Goal: Task Accomplishment & Management: Use online tool/utility

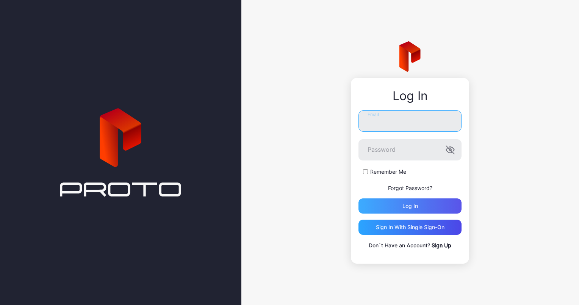
type input "**********"
click at [425, 206] on div "Log in" at bounding box center [410, 205] width 103 height 15
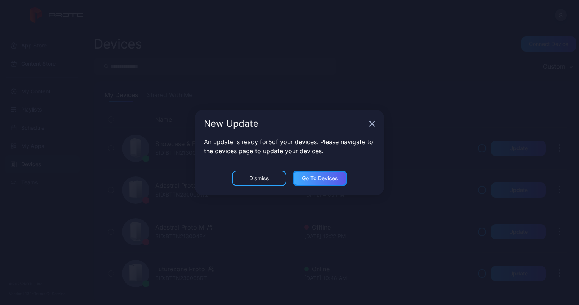
click at [324, 173] on div "Go to devices" at bounding box center [320, 178] width 55 height 15
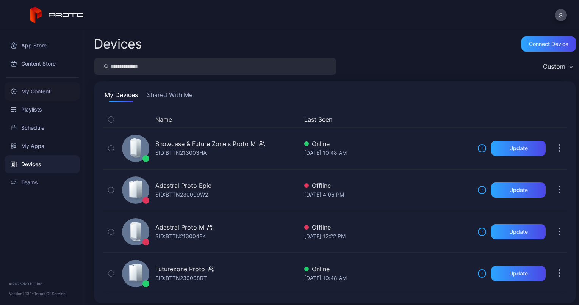
click at [42, 91] on div "My Content" at bounding box center [42, 91] width 75 height 18
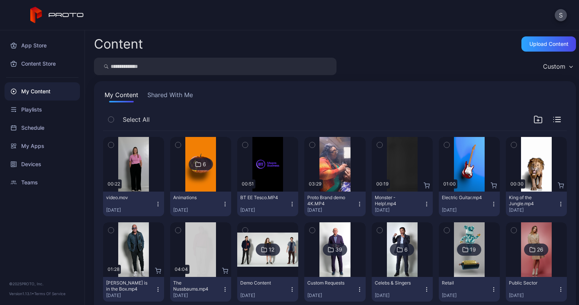
click at [156, 202] on icon "button" at bounding box center [158, 204] width 6 height 6
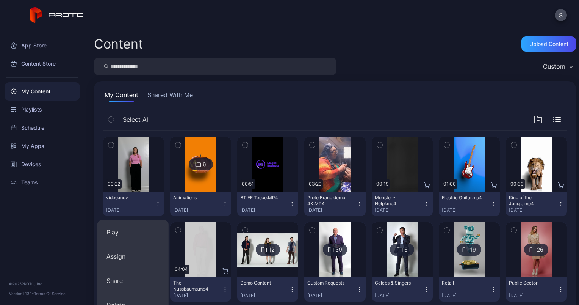
scroll to position [133, 0]
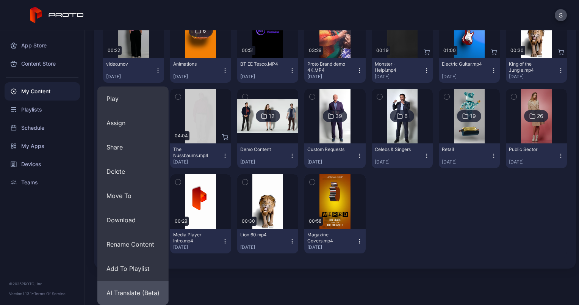
click at [142, 288] on button "AI Translate (Beta)" at bounding box center [132, 292] width 71 height 24
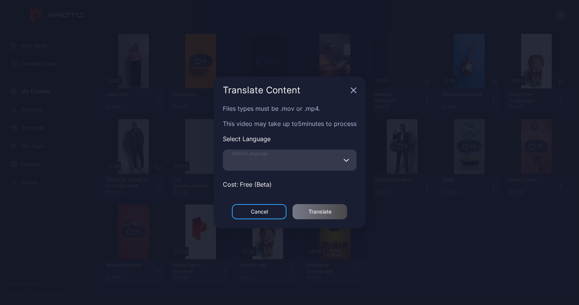
click at [275, 165] on input "Select Language" at bounding box center [290, 159] width 134 height 21
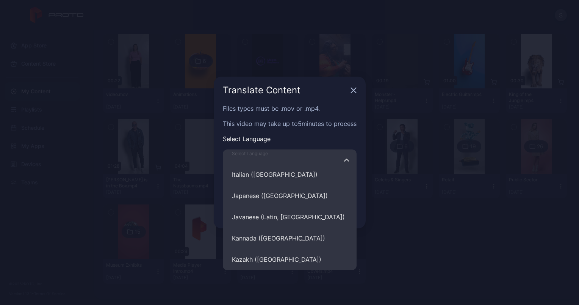
scroll to position [2303, 0]
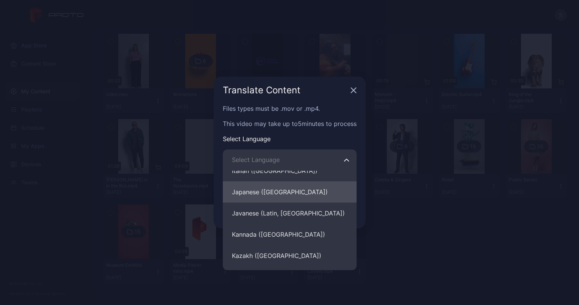
click at [268, 197] on button "Japanese (Japan)" at bounding box center [290, 191] width 134 height 21
type input "**********"
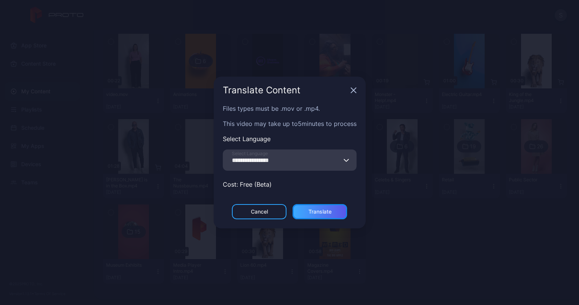
click at [320, 215] on div "Translate" at bounding box center [320, 211] width 55 height 15
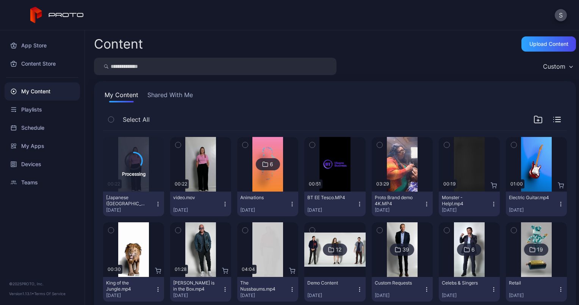
click at [224, 204] on icon "button" at bounding box center [225, 204] width 6 height 6
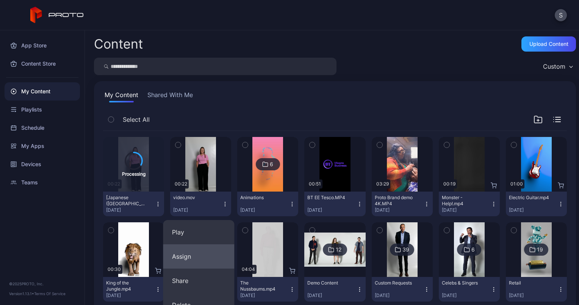
click at [207, 256] on button "Assign" at bounding box center [198, 256] width 71 height 24
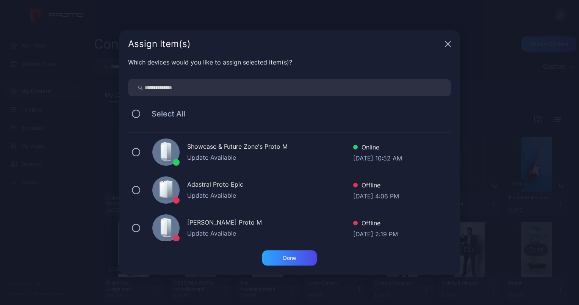
scroll to position [81, 0]
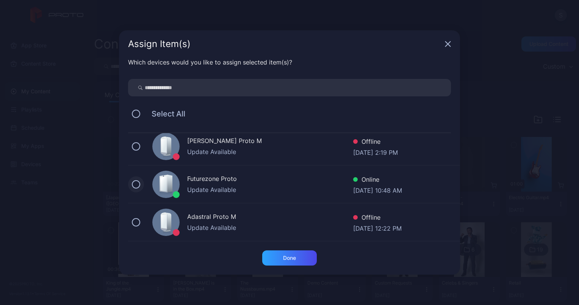
click at [132, 185] on button at bounding box center [136, 184] width 8 height 8
click at [294, 261] on div "Done" at bounding box center [289, 257] width 55 height 15
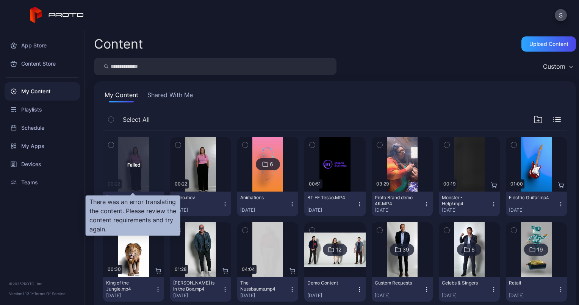
click at [146, 169] on div "Failed" at bounding box center [133, 164] width 61 height 55
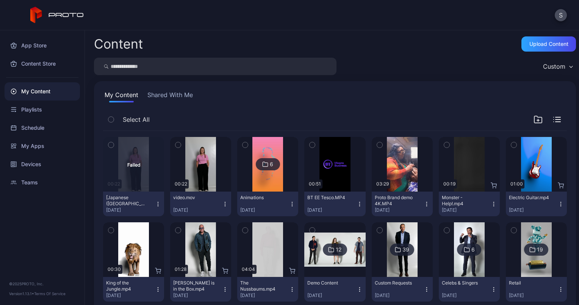
click at [113, 146] on icon "button" at bounding box center [110, 145] width 5 height 8
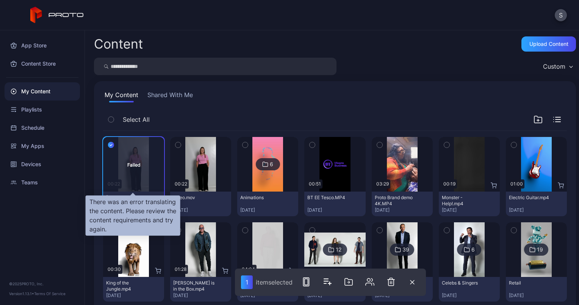
click at [134, 172] on div "Failed" at bounding box center [133, 164] width 61 height 55
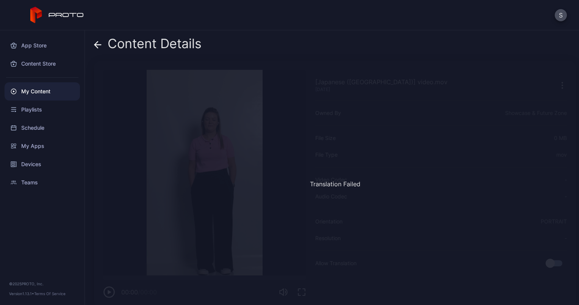
click at [96, 42] on icon at bounding box center [98, 45] width 8 height 8
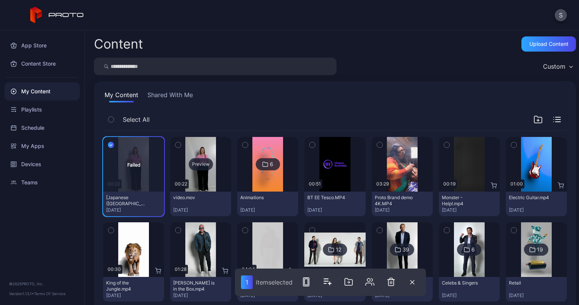
click at [202, 175] on div "Preview" at bounding box center [200, 164] width 61 height 55
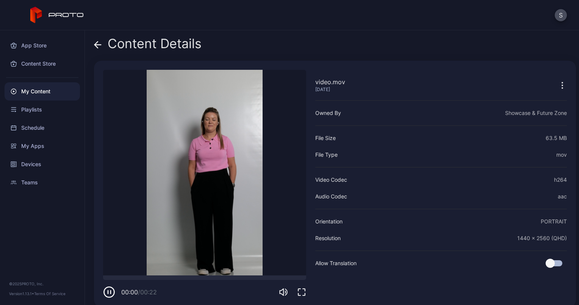
click at [98, 45] on icon at bounding box center [98, 45] width 8 height 8
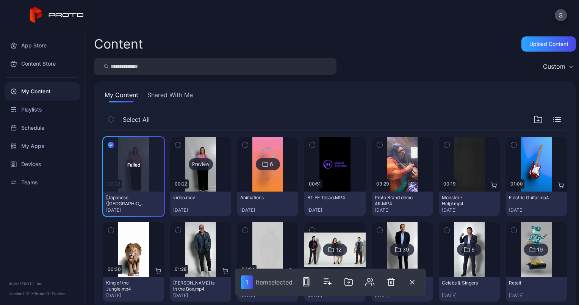
drag, startPoint x: 221, startPoint y: 203, endPoint x: 206, endPoint y: 167, distance: 38.9
click at [206, 167] on div "Preview" at bounding box center [200, 164] width 61 height 55
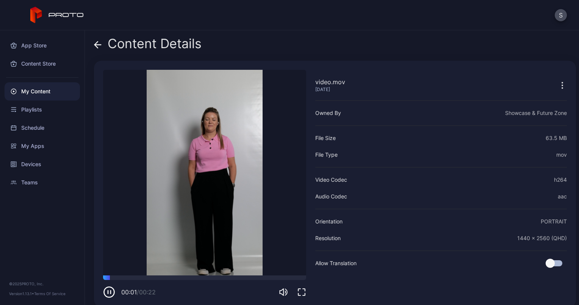
click at [95, 41] on icon at bounding box center [98, 45] width 8 height 8
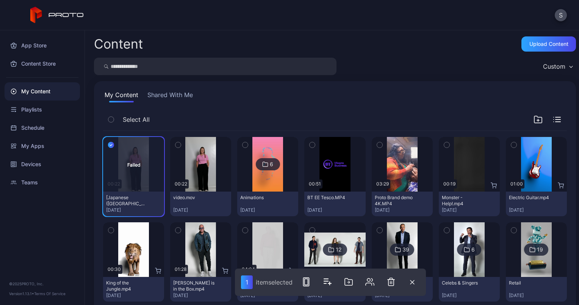
click at [111, 143] on icon "button" at bounding box center [111, 145] width 6 height 8
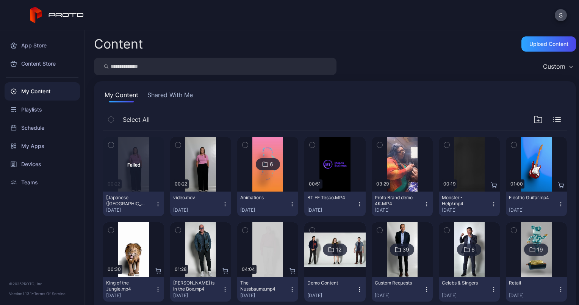
click at [216, 201] on div "video.mov Sep 16, 2025" at bounding box center [197, 203] width 49 height 19
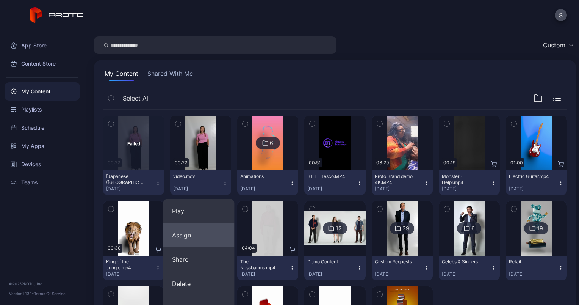
scroll to position [133, 0]
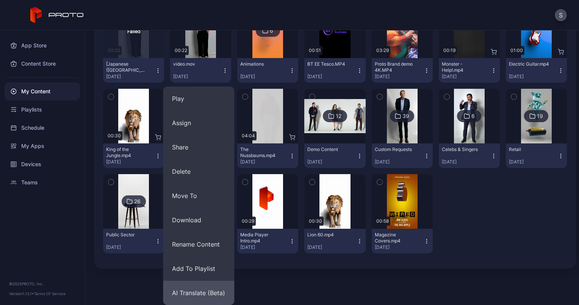
click at [207, 295] on button "AI Translate (Beta)" at bounding box center [198, 292] width 71 height 24
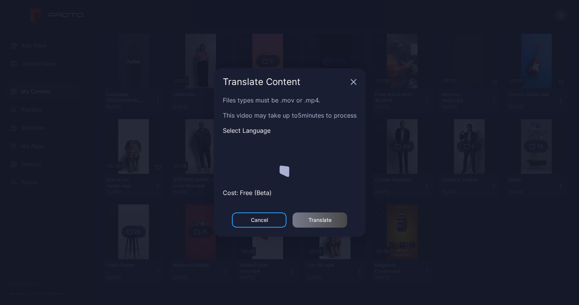
scroll to position [103, 0]
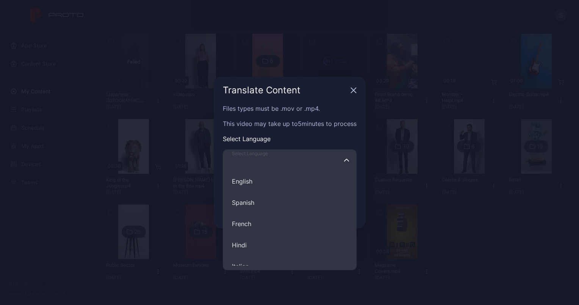
click at [258, 169] on input "Select Language English Spanish French Hindi Italian German Polish Portuguese C…" at bounding box center [290, 159] width 134 height 21
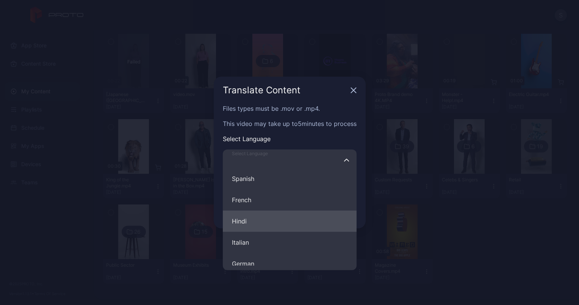
scroll to position [13, 0]
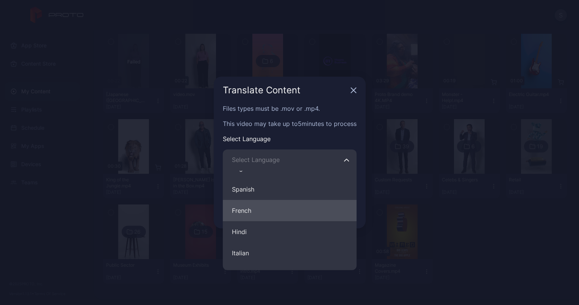
click at [252, 212] on button "French" at bounding box center [290, 210] width 134 height 21
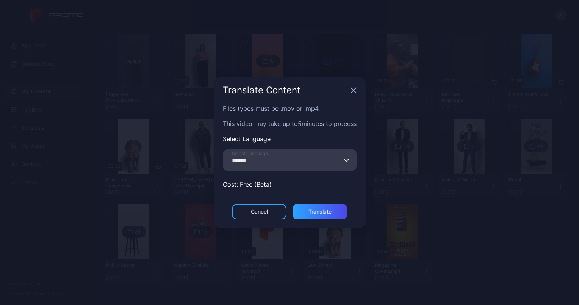
type input "******"
click at [322, 214] on div "Translate" at bounding box center [320, 211] width 23 height 6
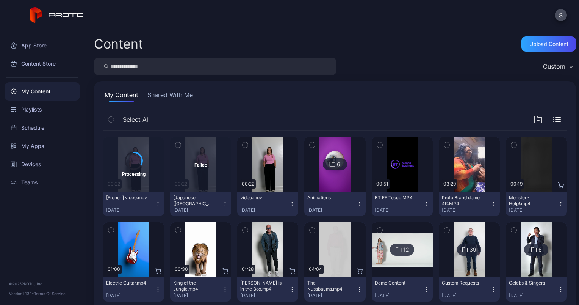
click at [222, 203] on icon "button" at bounding box center [225, 204] width 6 height 6
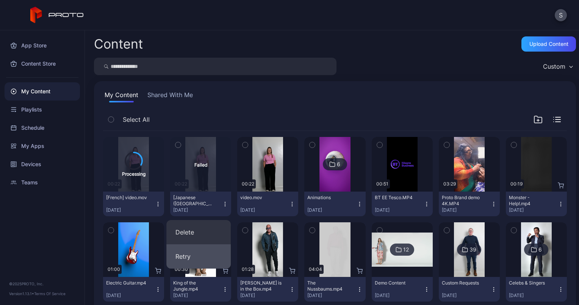
click at [192, 258] on button "Retry" at bounding box center [198, 256] width 64 height 24
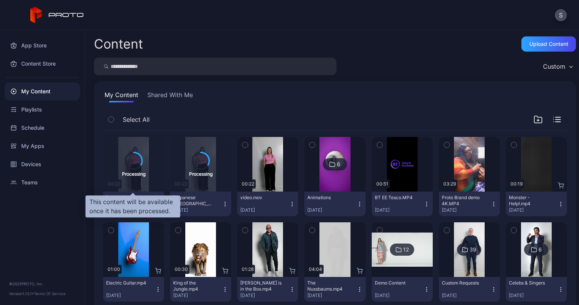
click at [133, 163] on icon at bounding box center [134, 161] width 18 height 18
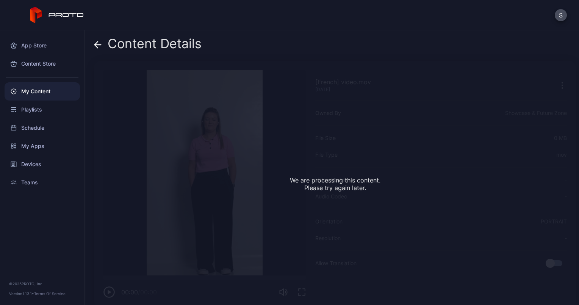
click at [97, 39] on span at bounding box center [98, 43] width 8 height 14
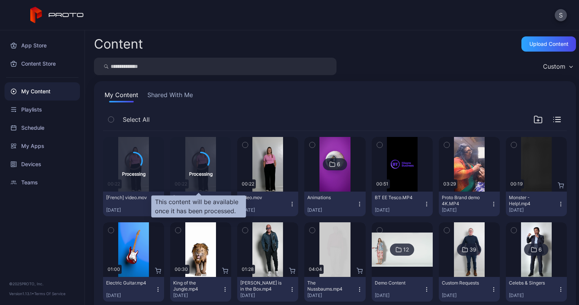
click at [194, 161] on icon at bounding box center [200, 160] width 17 height 17
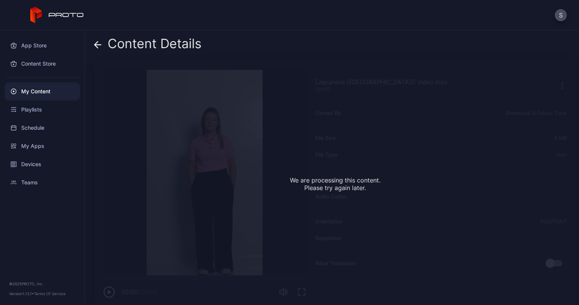
click at [97, 45] on icon at bounding box center [98, 45] width 6 height 0
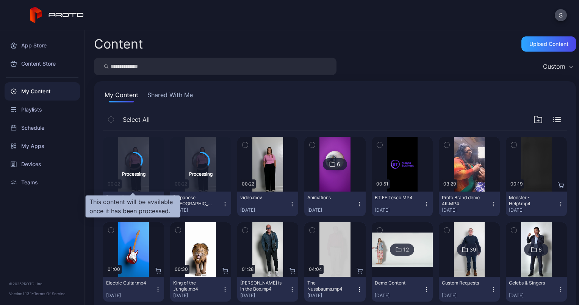
click at [131, 167] on icon at bounding box center [134, 160] width 20 height 20
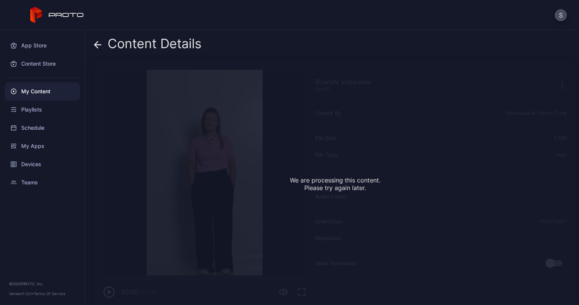
click at [100, 47] on icon at bounding box center [98, 45] width 8 height 8
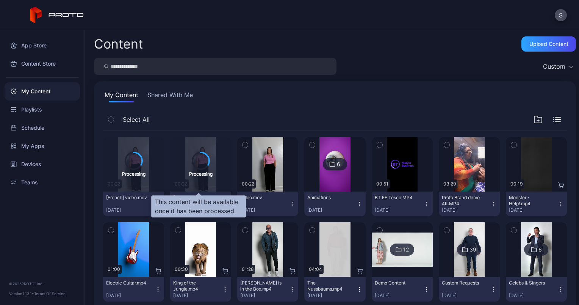
click at [205, 165] on icon at bounding box center [200, 160] width 17 height 17
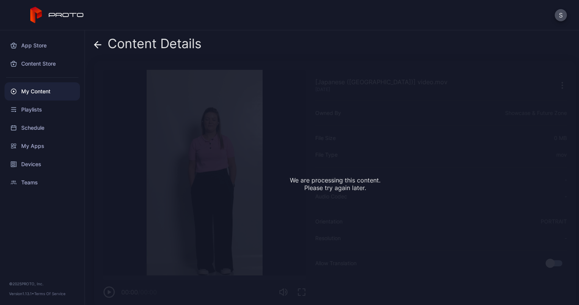
click at [97, 43] on icon at bounding box center [98, 45] width 8 height 8
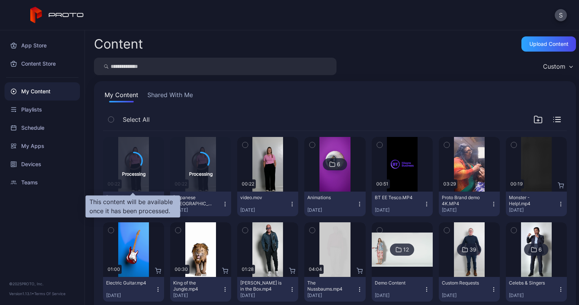
click at [135, 168] on icon at bounding box center [133, 160] width 17 height 17
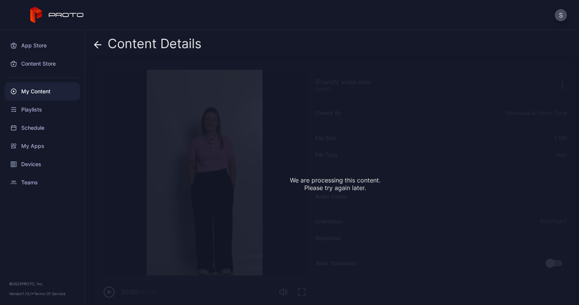
click at [100, 47] on icon at bounding box center [98, 45] width 8 height 8
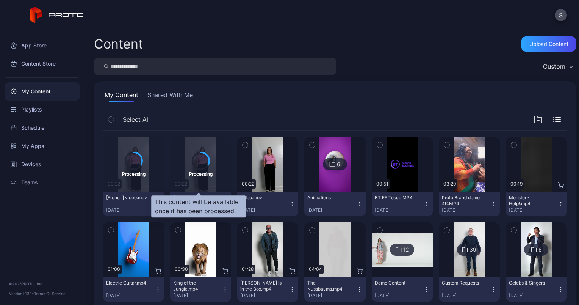
click at [200, 169] on icon at bounding box center [200, 160] width 17 height 17
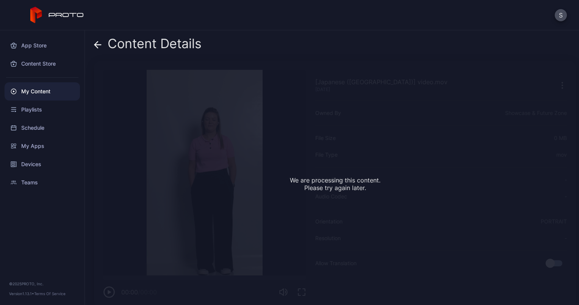
click at [96, 45] on icon at bounding box center [98, 45] width 8 height 8
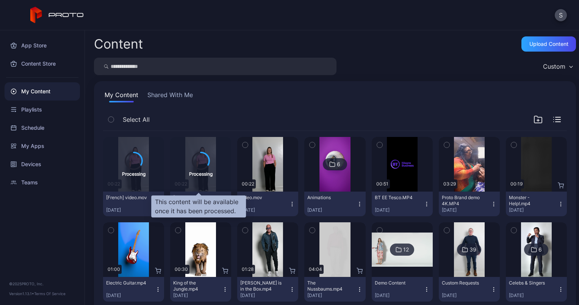
click at [204, 161] on icon at bounding box center [201, 160] width 17 height 17
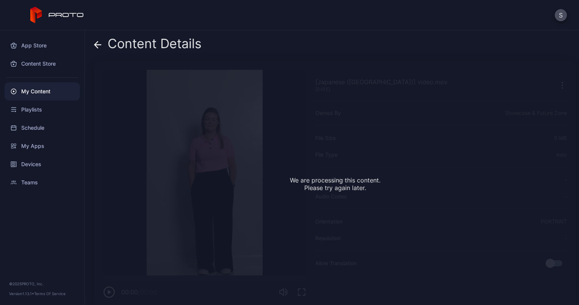
click at [96, 45] on icon at bounding box center [98, 45] width 6 height 0
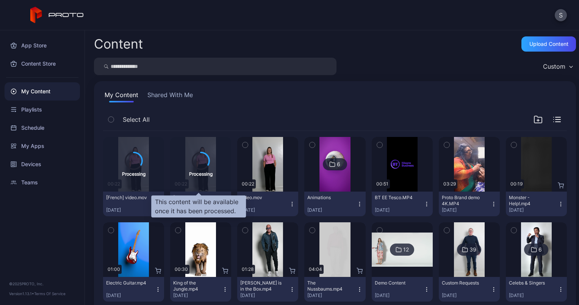
drag, startPoint x: 204, startPoint y: 171, endPoint x: 200, endPoint y: 168, distance: 5.2
click at [200, 168] on div "Processing" at bounding box center [200, 164] width 23 height 25
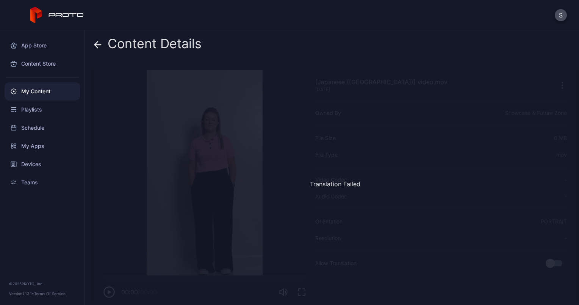
click at [200, 168] on div "Content Details [Japanese (Japan)] video.mov Sep 16, 2025 Translation Failed So…" at bounding box center [332, 167] width 494 height 274
click at [96, 52] on div "Content Details" at bounding box center [148, 45] width 108 height 18
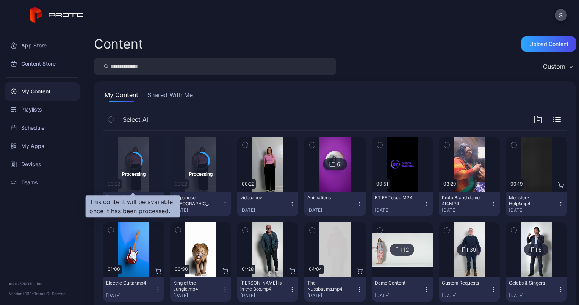
click at [127, 174] on div "Processing" at bounding box center [133, 173] width 23 height 7
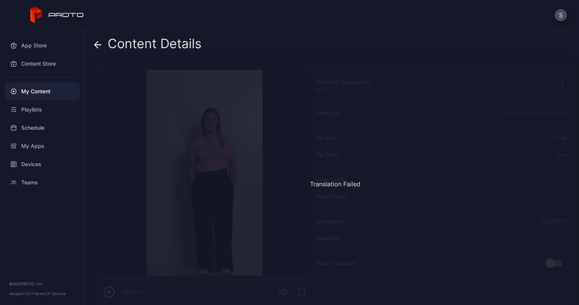
click at [96, 46] on icon at bounding box center [96, 44] width 3 height 6
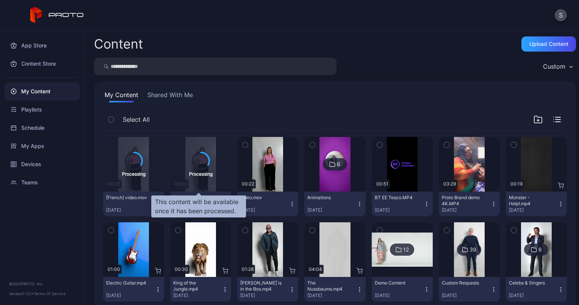
click at [194, 176] on div "Processing" at bounding box center [200, 173] width 23 height 7
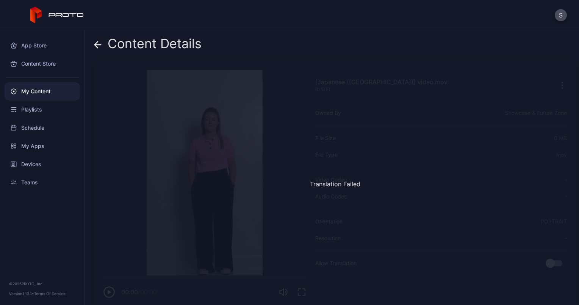
click at [101, 44] on icon at bounding box center [98, 45] width 8 height 8
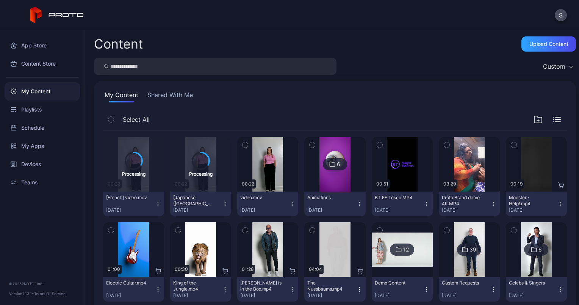
click at [224, 203] on icon "button" at bounding box center [225, 204] width 6 height 6
click at [395, 56] on div "Content Upload Content Custom My Content Shared With Me Select All Processing 0…" at bounding box center [332, 167] width 494 height 274
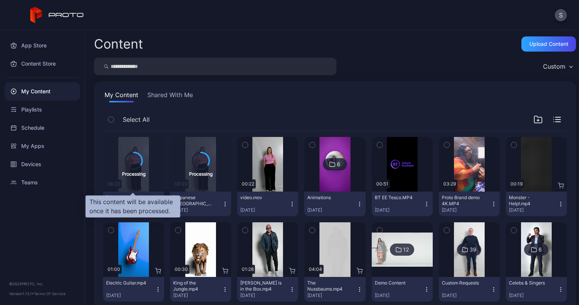
click at [137, 169] on icon at bounding box center [133, 160] width 19 height 19
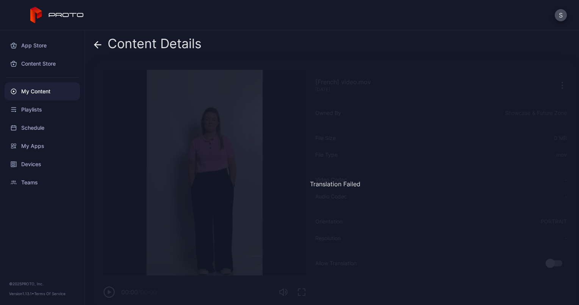
click at [94, 42] on icon at bounding box center [98, 45] width 8 height 8
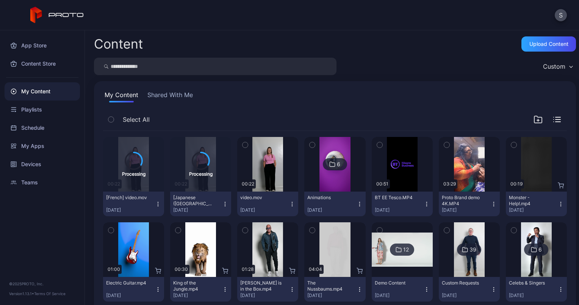
click at [155, 202] on icon "button" at bounding box center [158, 204] width 6 height 6
click at [216, 122] on div "Select All" at bounding box center [335, 120] width 464 height 19
click at [33, 162] on div "Devices" at bounding box center [42, 164] width 75 height 18
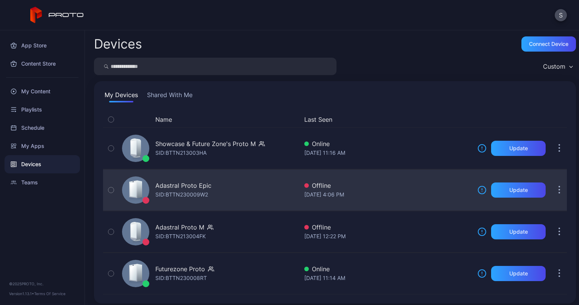
scroll to position [4, 0]
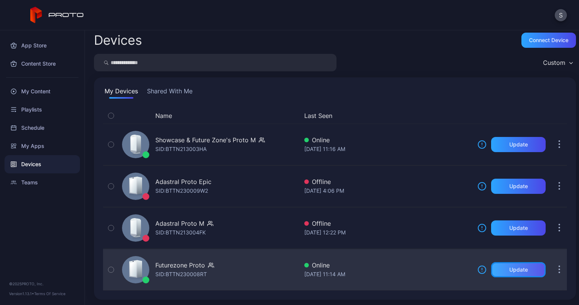
click at [515, 273] on div "Update" at bounding box center [518, 269] width 55 height 15
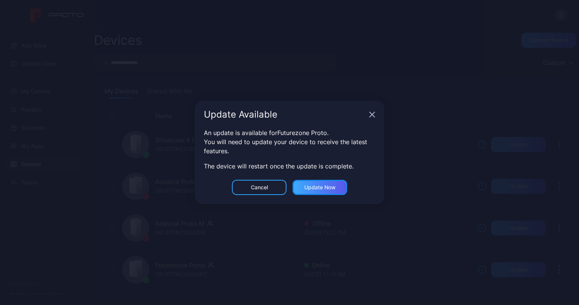
click at [322, 193] on div "Update now" at bounding box center [320, 187] width 55 height 15
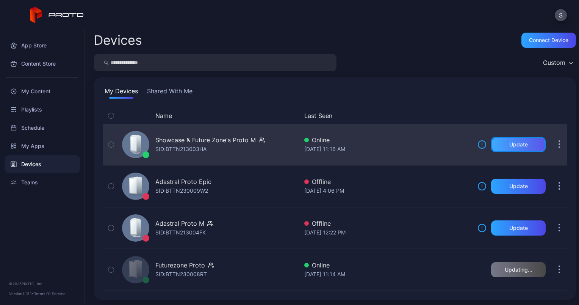
click at [509, 147] on div "Update" at bounding box center [518, 144] width 19 height 6
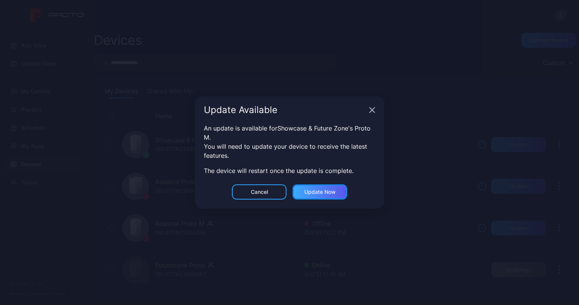
click at [338, 193] on div "Update now" at bounding box center [320, 191] width 55 height 15
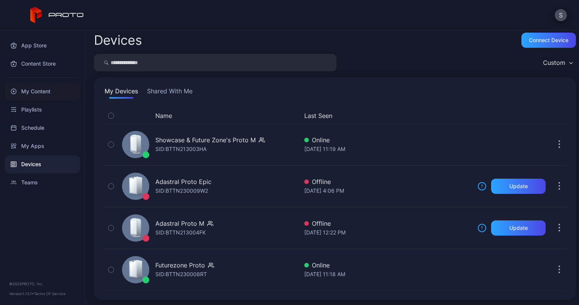
click at [40, 89] on div "My Content" at bounding box center [42, 91] width 75 height 18
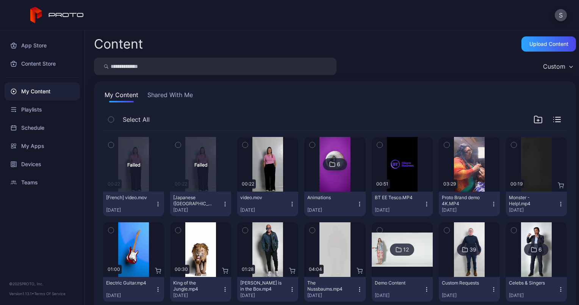
click at [223, 204] on icon "button" at bounding box center [225, 204] width 6 height 6
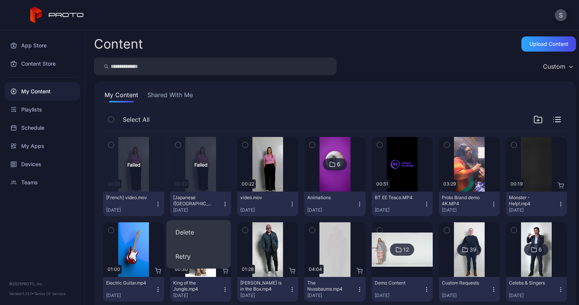
click at [183, 256] on button "Retry" at bounding box center [198, 256] width 64 height 24
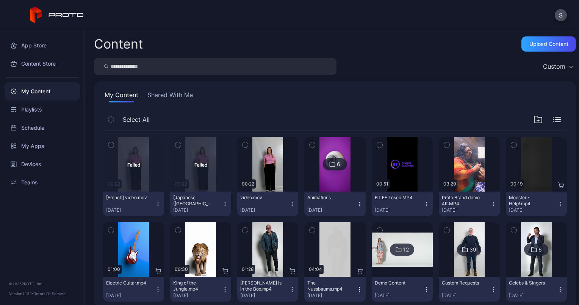
click at [158, 203] on icon "button" at bounding box center [158, 204] width 6 height 6
click at [156, 202] on icon "button" at bounding box center [158, 204] width 6 height 6
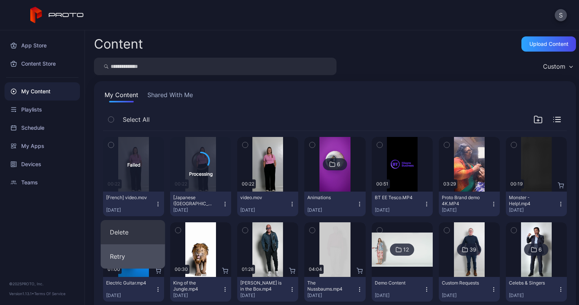
click at [121, 256] on button "Retry" at bounding box center [133, 256] width 64 height 24
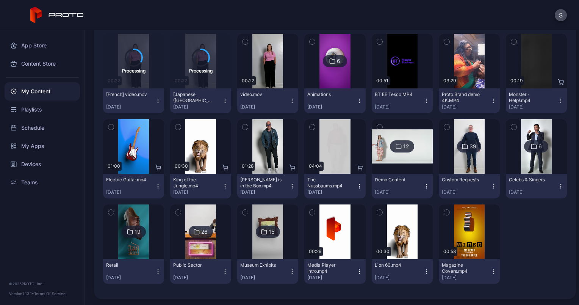
scroll to position [103, 0]
click at [136, 148] on div "Preview" at bounding box center [134, 146] width 24 height 12
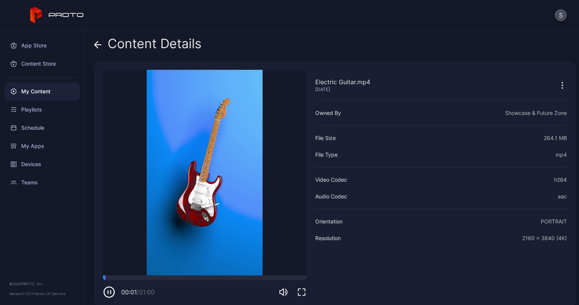
click at [93, 43] on div "Content Details Electric Guitar.mp4 May 15, 2024 Sorry, your browser doesn‘t su…" at bounding box center [332, 167] width 494 height 274
click at [97, 45] on icon at bounding box center [98, 45] width 6 height 0
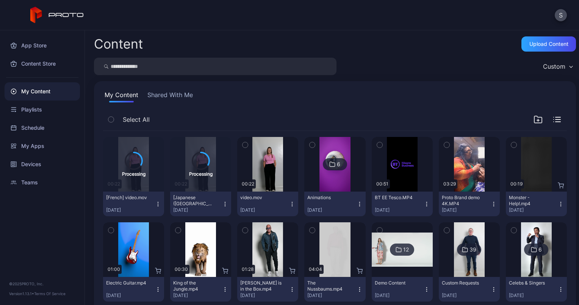
scroll to position [103, 0]
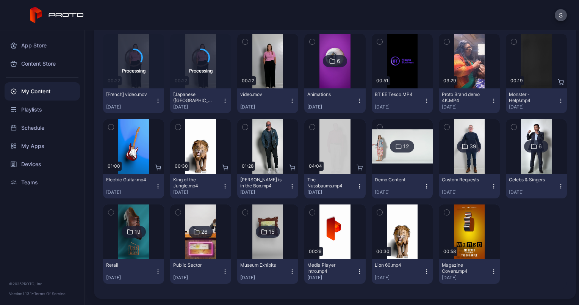
click at [155, 185] on icon "button" at bounding box center [158, 186] width 6 height 6
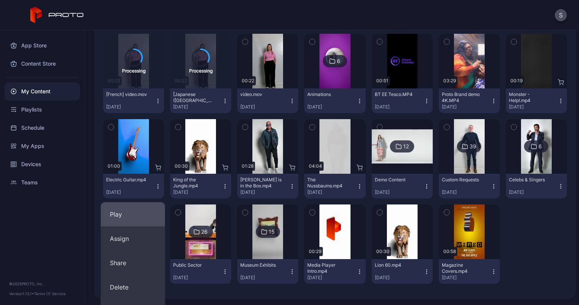
click at [143, 218] on button "Play" at bounding box center [133, 214] width 64 height 24
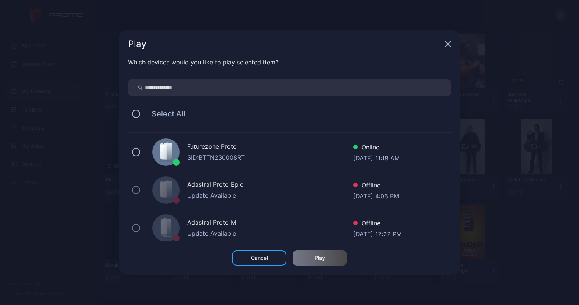
scroll to position [6, 0]
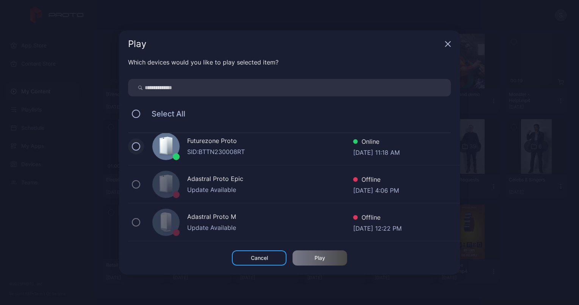
click at [138, 144] on button at bounding box center [136, 146] width 8 height 8
click at [318, 257] on div "Play" at bounding box center [320, 258] width 11 height 6
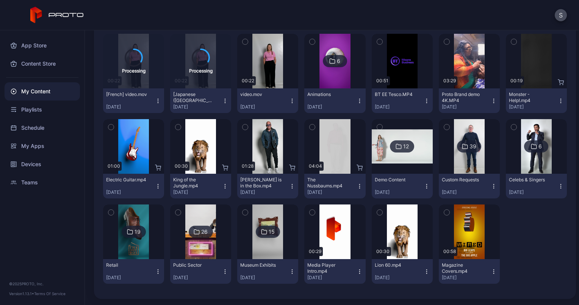
click at [225, 100] on icon "button" at bounding box center [225, 100] width 0 height 0
click at [190, 129] on button "Delete" at bounding box center [198, 129] width 64 height 24
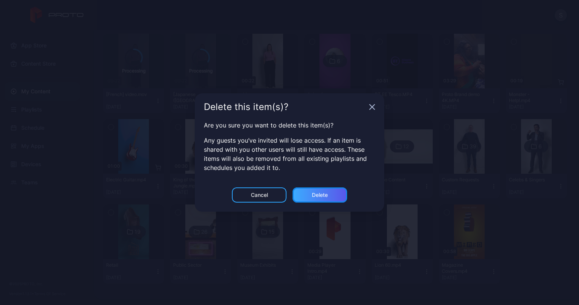
click at [305, 187] on div "Delete" at bounding box center [320, 194] width 55 height 15
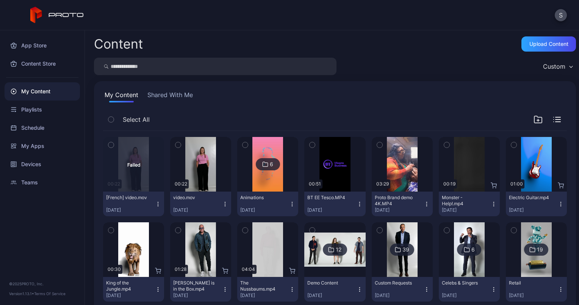
click at [157, 204] on icon "button" at bounding box center [158, 204] width 6 height 6
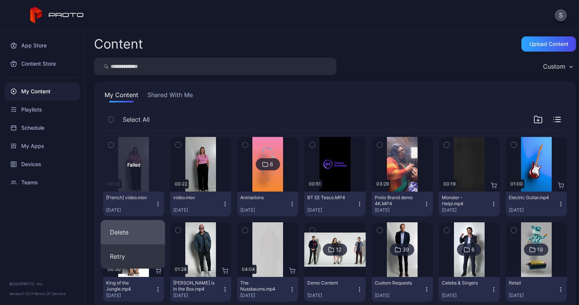
click at [127, 232] on button "Delete" at bounding box center [133, 232] width 64 height 24
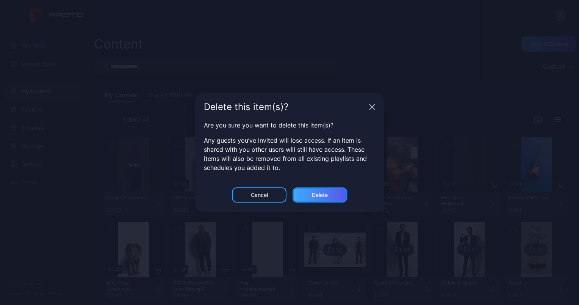
click at [326, 198] on div "Delete" at bounding box center [320, 194] width 55 height 15
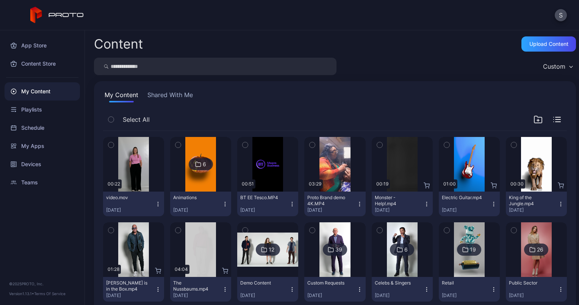
click at [558, 205] on icon "button" at bounding box center [561, 204] width 6 height 6
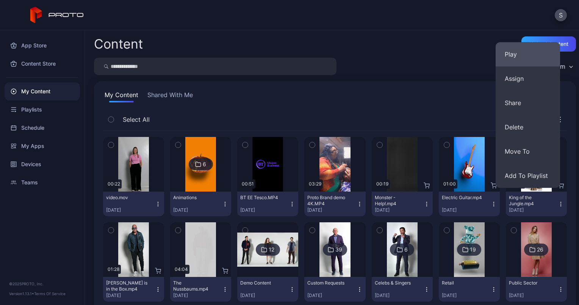
click at [514, 60] on button "Play" at bounding box center [528, 54] width 64 height 24
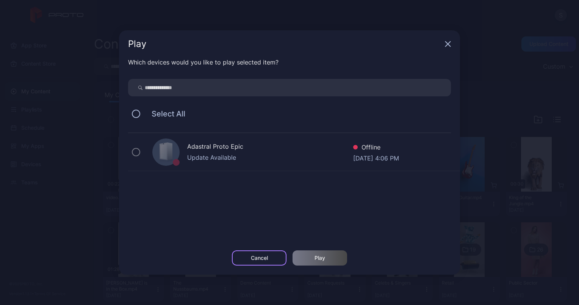
click at [267, 258] on div "Cancel" at bounding box center [259, 258] width 17 height 6
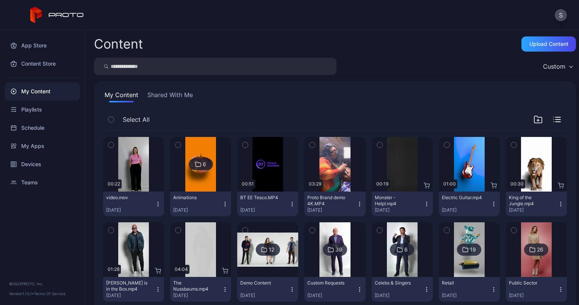
click at [558, 201] on icon "button" at bounding box center [561, 204] width 6 height 6
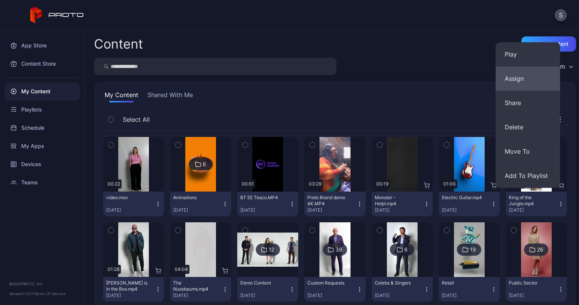
click at [520, 77] on button "Assign" at bounding box center [528, 78] width 64 height 24
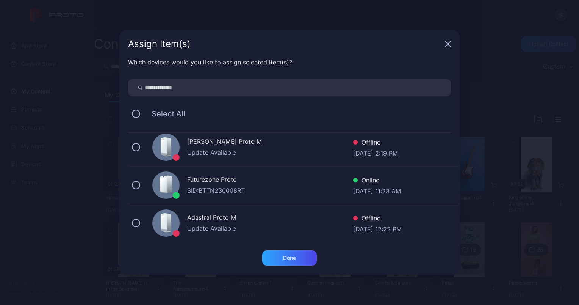
scroll to position [81, 0]
click at [140, 185] on div "Futurezone Proto SID: BTTN230008RT Online Sep 16, 2025 at 11:23 AM" at bounding box center [294, 184] width 332 height 38
click at [288, 258] on div "Done" at bounding box center [289, 258] width 13 height 6
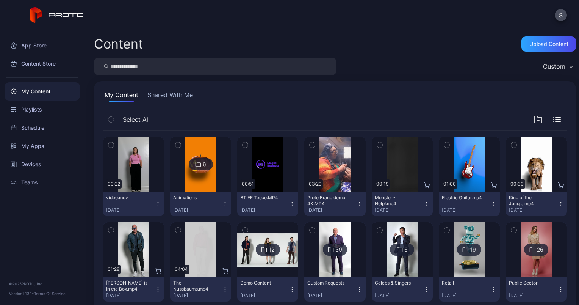
click at [493, 204] on icon "button" at bounding box center [493, 204] width 0 height 0
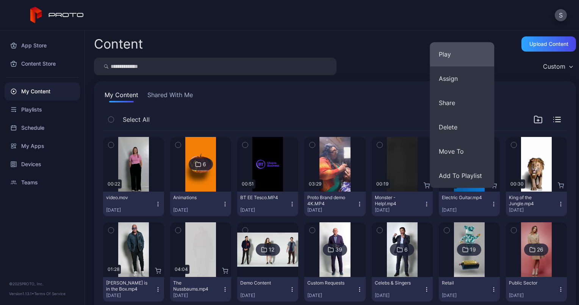
click at [454, 56] on button "Play" at bounding box center [462, 54] width 64 height 24
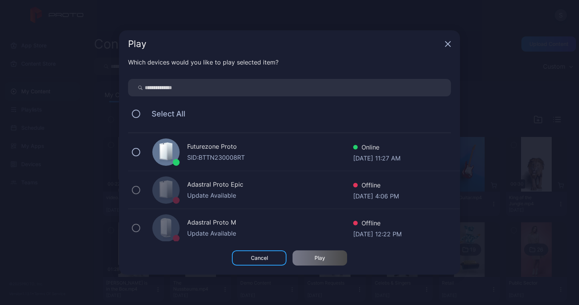
click at [260, 155] on div "SID: BTTN230008RT" at bounding box center [270, 157] width 166 height 9
click at [313, 265] on div "Play" at bounding box center [320, 257] width 55 height 15
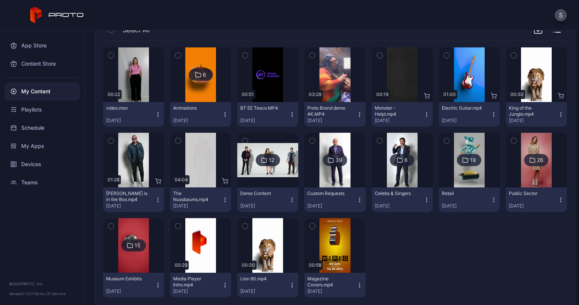
scroll to position [103, 0]
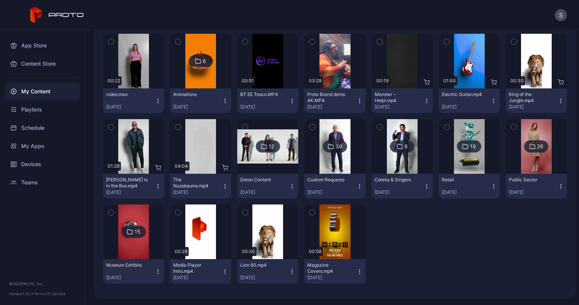
click at [491, 102] on icon "button" at bounding box center [494, 101] width 6 height 6
click at [532, 243] on div "Preview 00:22 video.mov Sep 16, 2025 6 Animations Aug 12, 2025 Preview 00:51 BT…" at bounding box center [335, 159] width 464 height 262
click at [558, 98] on icon "button" at bounding box center [561, 101] width 6 height 6
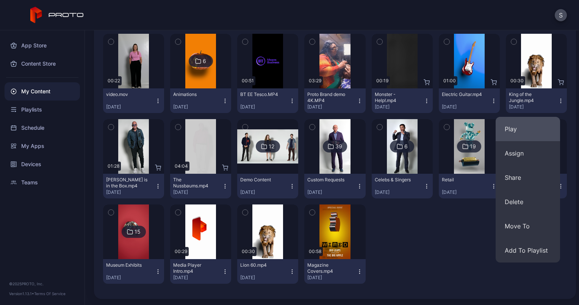
click at [522, 128] on button "Play" at bounding box center [528, 129] width 64 height 24
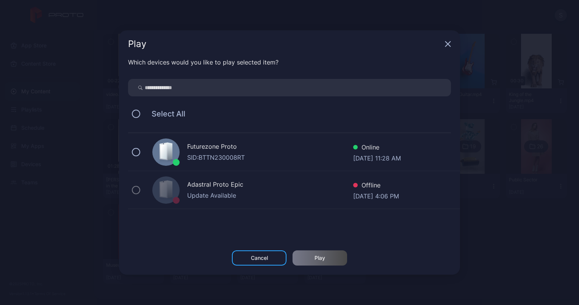
click at [245, 141] on div "Futurezone Proto SID: BTTN230008RT Online Sep 16, 2025 at 11:28 AM" at bounding box center [294, 152] width 332 height 38
click at [317, 259] on div "Play" at bounding box center [320, 258] width 11 height 6
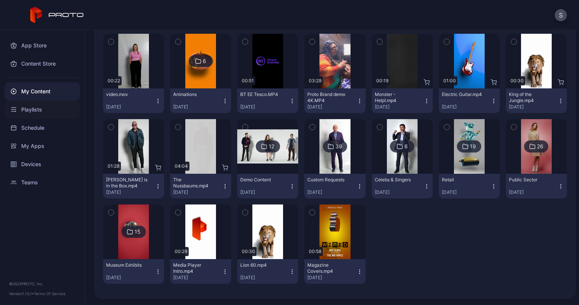
click at [28, 110] on div "Playlists" at bounding box center [42, 109] width 75 height 18
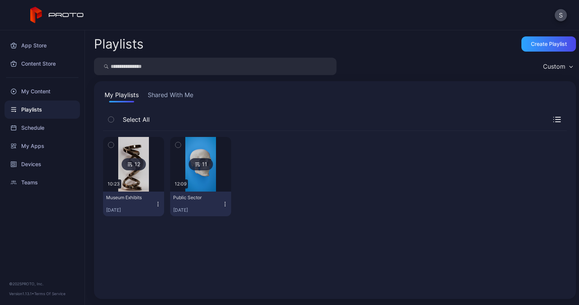
click at [155, 203] on icon "button" at bounding box center [158, 204] width 6 height 6
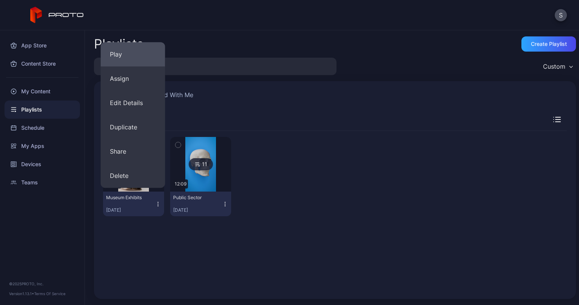
click at [122, 56] on button "Play" at bounding box center [133, 54] width 64 height 24
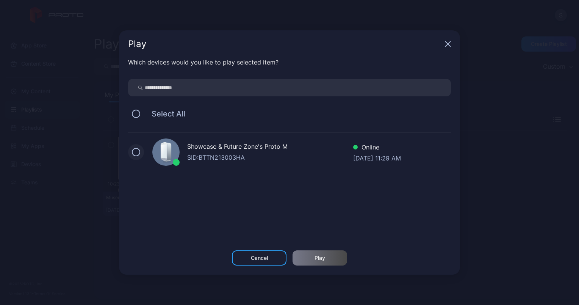
click at [139, 149] on button at bounding box center [136, 152] width 8 height 8
click at [135, 149] on icon at bounding box center [136, 152] width 8 height 8
click at [259, 257] on div "Cancel" at bounding box center [259, 258] width 17 height 6
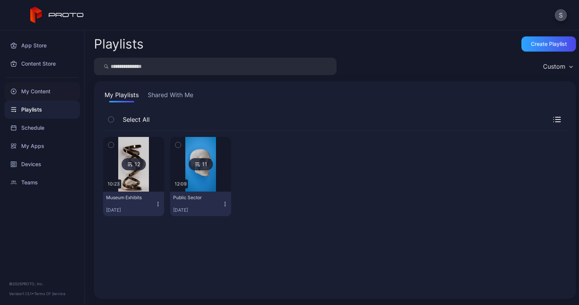
click at [49, 89] on div "My Content" at bounding box center [42, 91] width 75 height 18
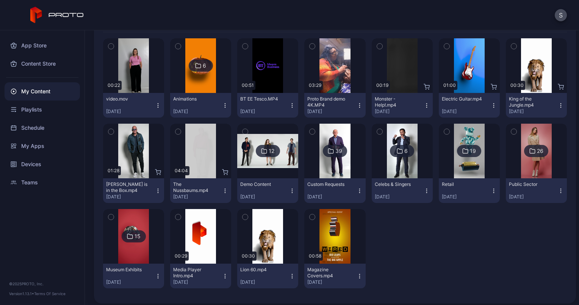
scroll to position [98, 0]
click at [157, 277] on icon "button" at bounding box center [158, 276] width 6 height 6
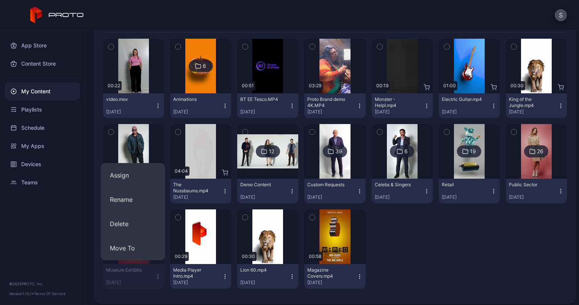
scroll to position [100, 0]
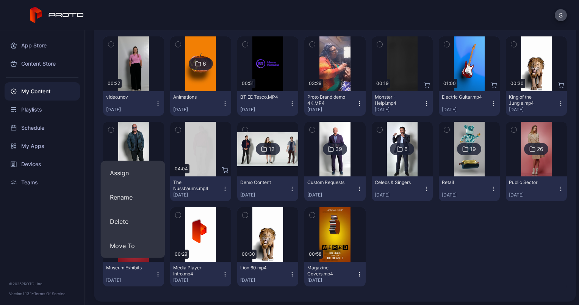
click at [138, 263] on button "Museum Exhibits Nov 17, 2023" at bounding box center [133, 274] width 61 height 25
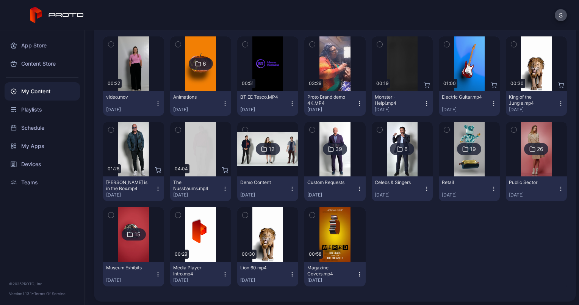
click at [131, 232] on icon at bounding box center [130, 234] width 6 height 9
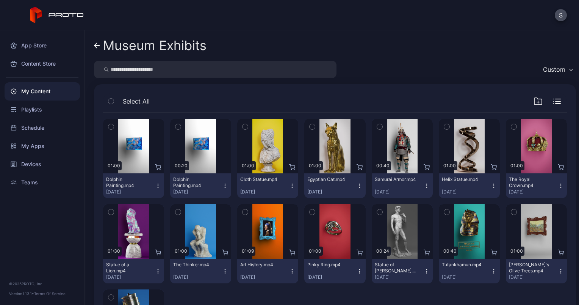
click at [493, 184] on icon "button" at bounding box center [493, 183] width 0 height 0
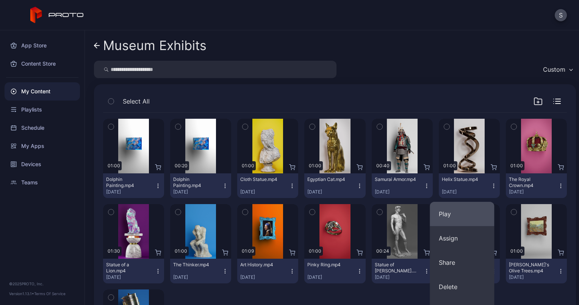
click at [464, 217] on button "Play" at bounding box center [462, 214] width 64 height 24
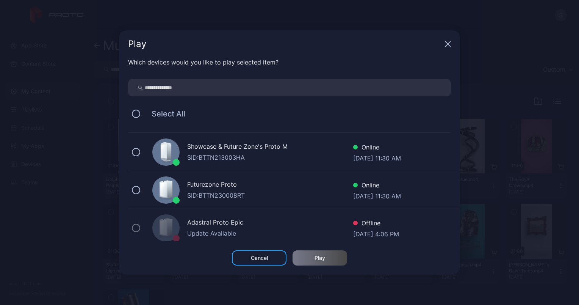
click at [250, 181] on div "Futurezone Proto" at bounding box center [270, 185] width 166 height 11
click at [309, 252] on div "Play" at bounding box center [320, 257] width 55 height 15
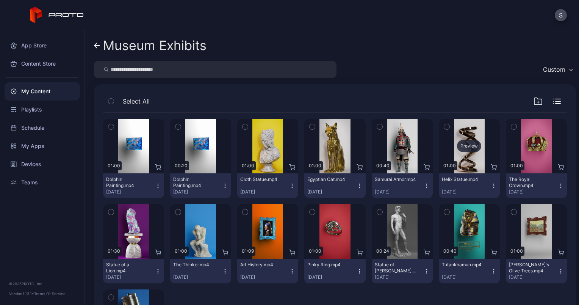
click at [462, 156] on div "Preview" at bounding box center [469, 146] width 61 height 55
click at [44, 92] on div "My Content" at bounding box center [42, 91] width 75 height 18
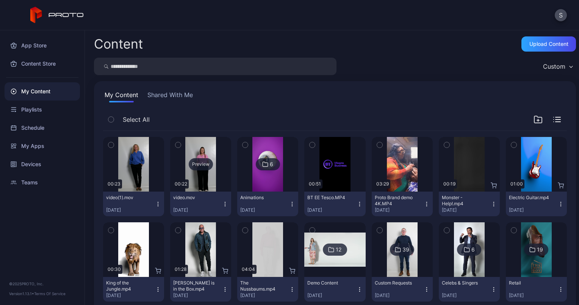
click at [207, 169] on div "Preview" at bounding box center [201, 164] width 24 height 12
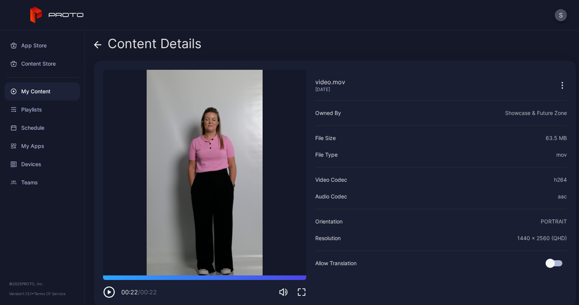
click at [96, 45] on icon at bounding box center [96, 44] width 3 height 6
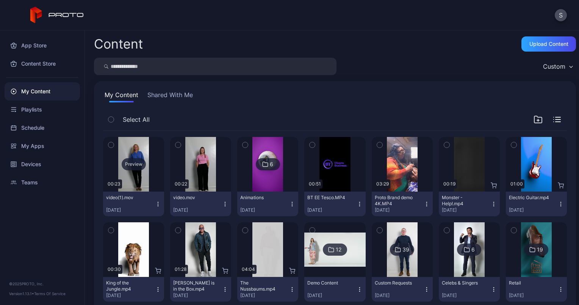
click at [135, 168] on div "Preview" at bounding box center [134, 164] width 24 height 12
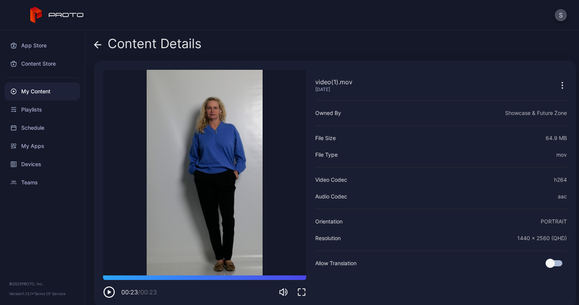
click at [97, 41] on icon at bounding box center [98, 45] width 8 height 8
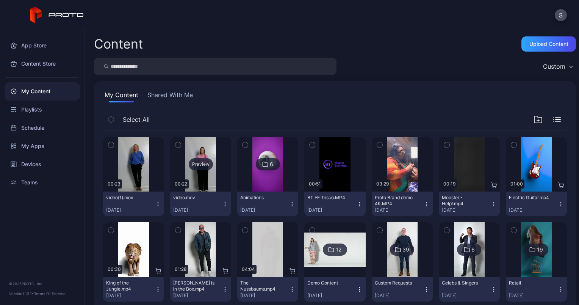
click at [204, 164] on div "Preview" at bounding box center [201, 164] width 24 height 12
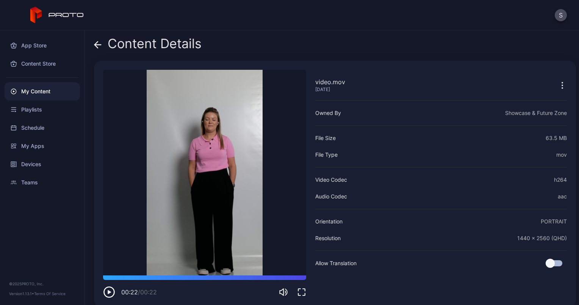
click at [93, 47] on div "Content Details video.mov Sep 16, 2025 Sorry, your browser doesn‘t support embe…" at bounding box center [332, 167] width 494 height 274
click at [98, 45] on icon at bounding box center [98, 45] width 6 height 0
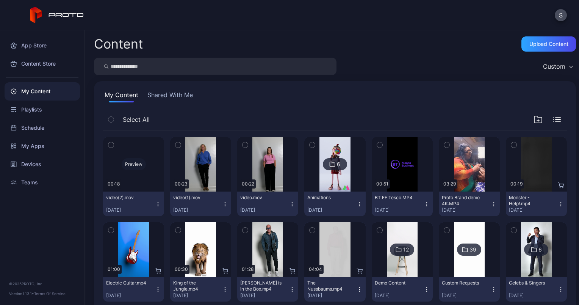
click at [137, 165] on div "Preview" at bounding box center [134, 164] width 24 height 12
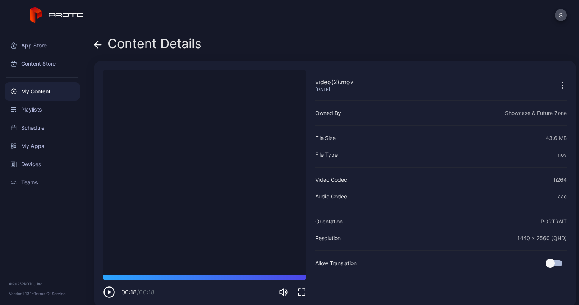
click at [100, 41] on icon at bounding box center [98, 45] width 8 height 8
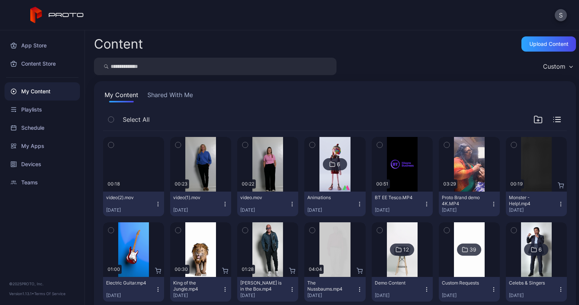
click at [156, 205] on icon "button" at bounding box center [158, 204] width 6 height 6
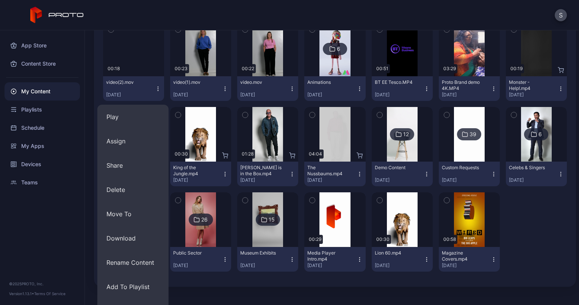
scroll to position [116, 0]
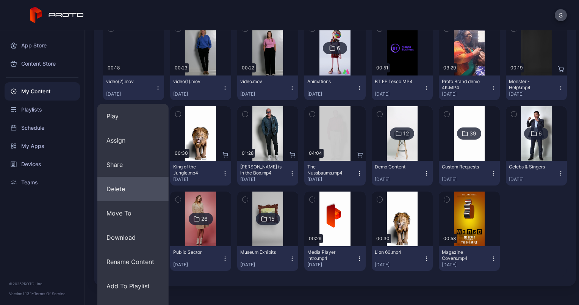
click at [141, 191] on button "Delete" at bounding box center [132, 189] width 71 height 24
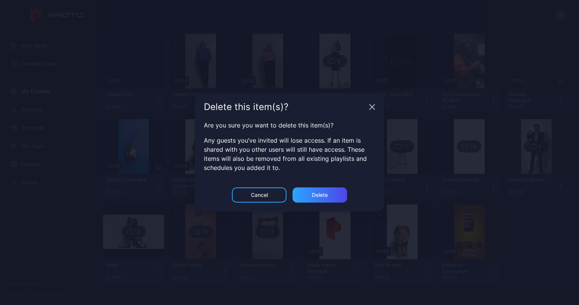
scroll to position [103, 0]
click at [308, 197] on div "Delete" at bounding box center [320, 194] width 55 height 15
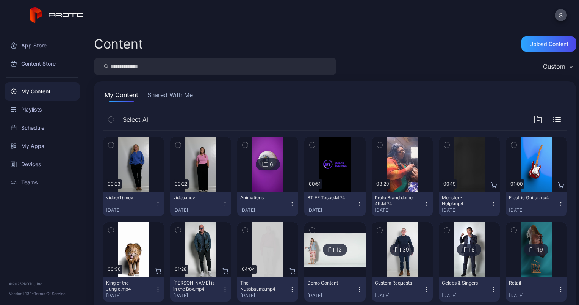
click at [156, 204] on icon "button" at bounding box center [158, 204] width 6 height 6
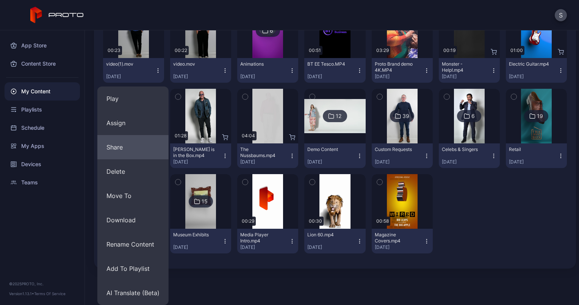
scroll to position [133, 0]
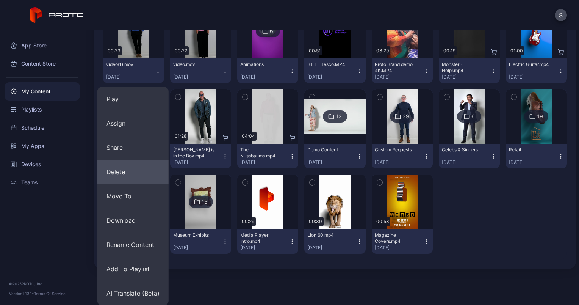
click at [110, 170] on button "Delete" at bounding box center [132, 172] width 71 height 24
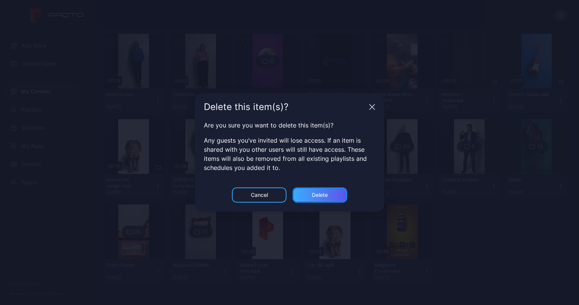
click at [327, 197] on div "Delete" at bounding box center [320, 195] width 16 height 6
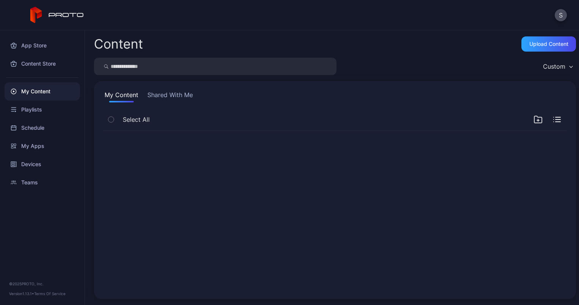
scroll to position [0, 0]
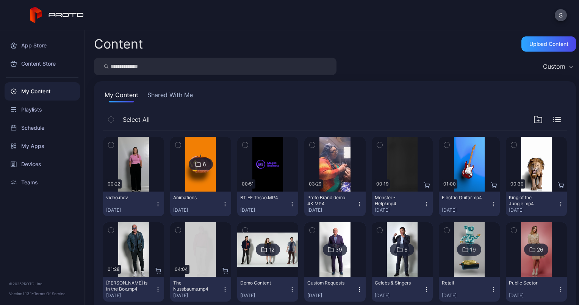
click at [342, 15] on div "S" at bounding box center [289, 15] width 579 height 30
click at [129, 257] on div "Preview" at bounding box center [133, 249] width 61 height 55
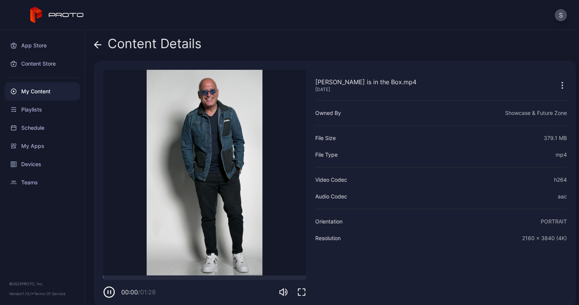
click at [203, 190] on video "Sorry, your browser doesn‘t support embedded videos" at bounding box center [204, 172] width 203 height 205
click at [98, 45] on icon at bounding box center [98, 45] width 8 height 8
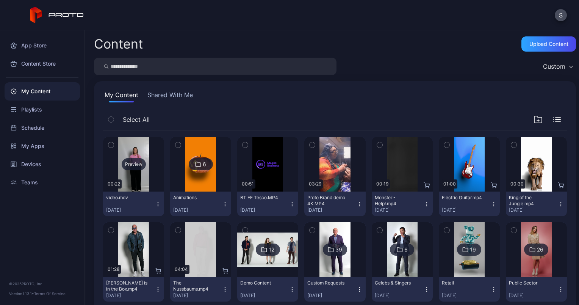
click at [129, 166] on div "Preview" at bounding box center [134, 164] width 24 height 12
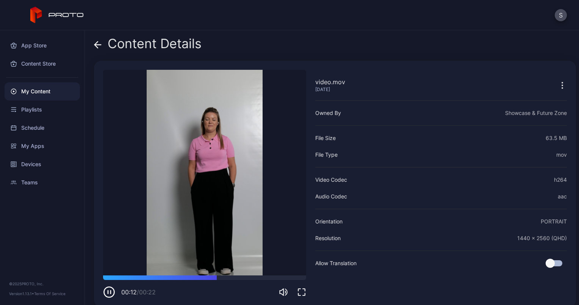
click at [103, 44] on div "Content Details" at bounding box center [148, 45] width 108 height 18
